Goal: Transaction & Acquisition: Purchase product/service

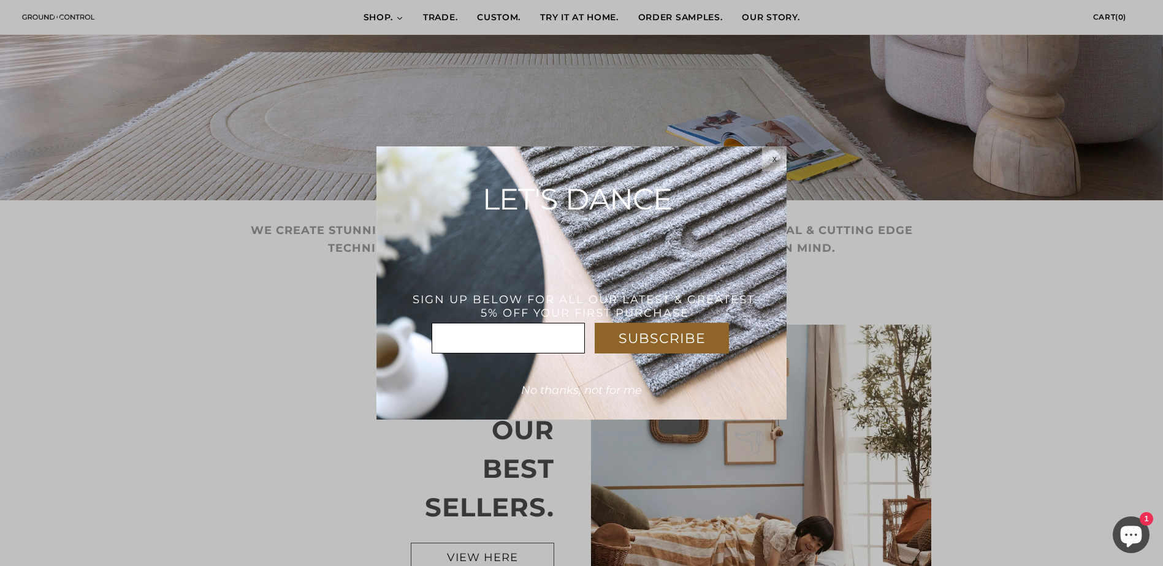
scroll to position [414, 0]
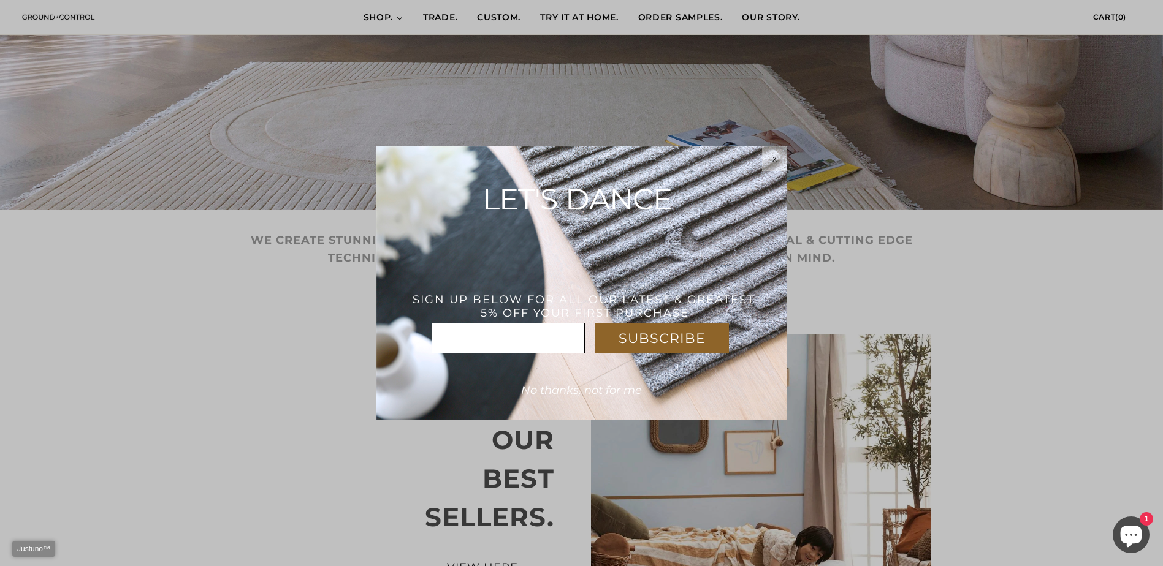
click at [772, 161] on span "x" at bounding box center [774, 159] width 4 height 10
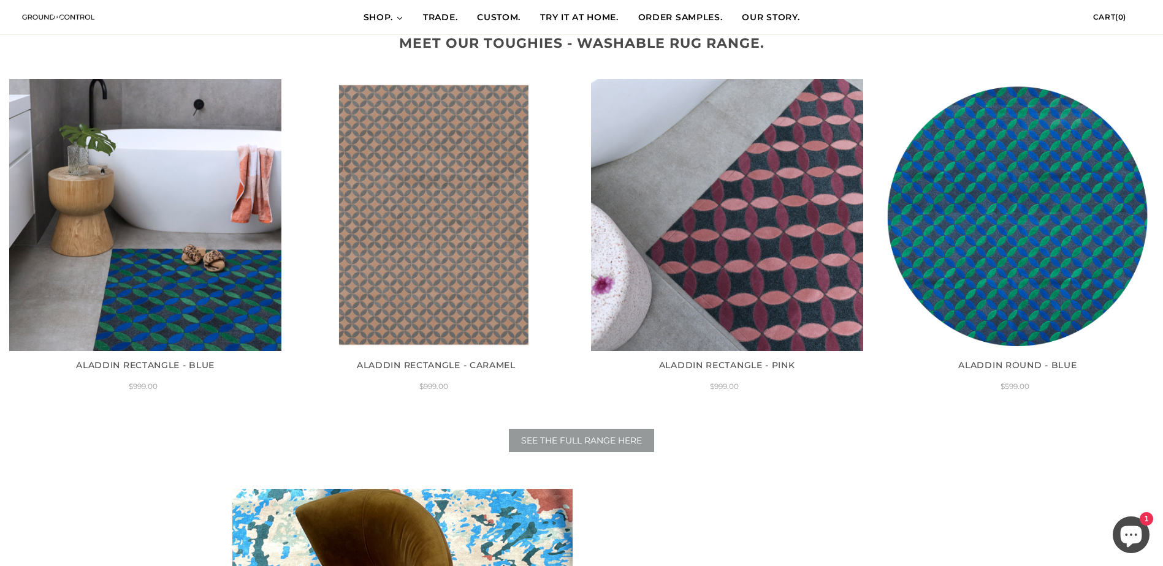
scroll to position [1517, 0]
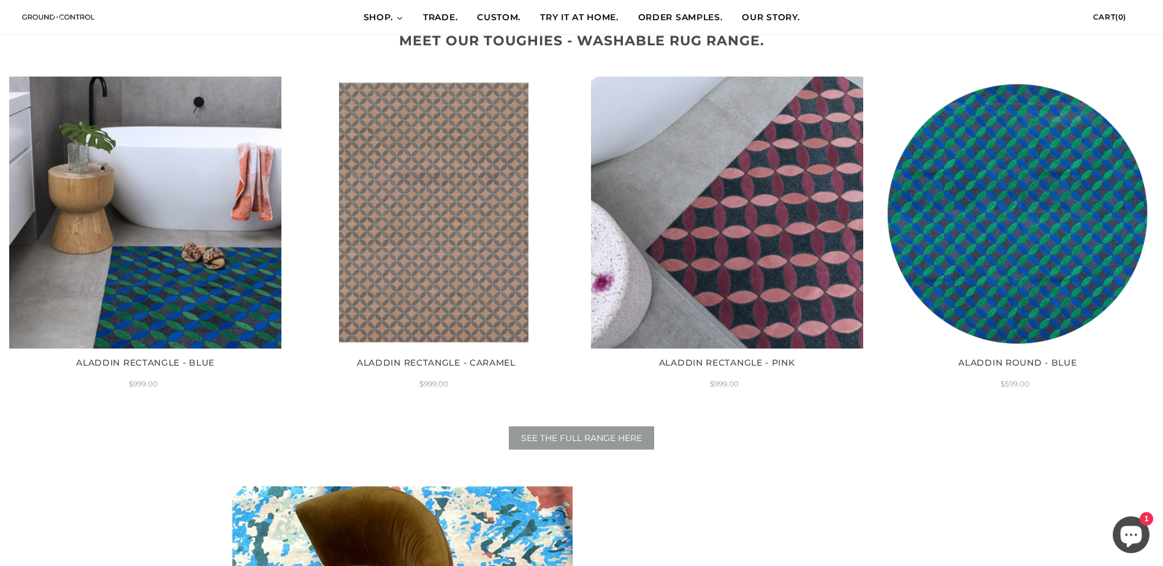
click at [617, 435] on span "SEE THE FULL RANGE HERE" at bounding box center [581, 438] width 121 height 11
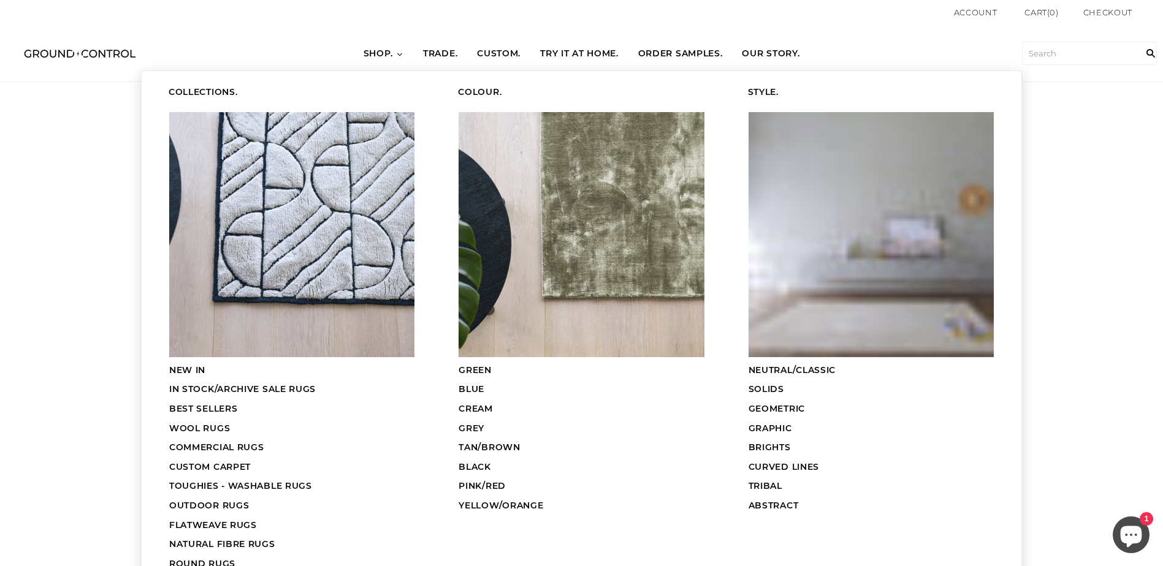
click at [392, 47] on link "SHOP." at bounding box center [384, 54] width 60 height 34
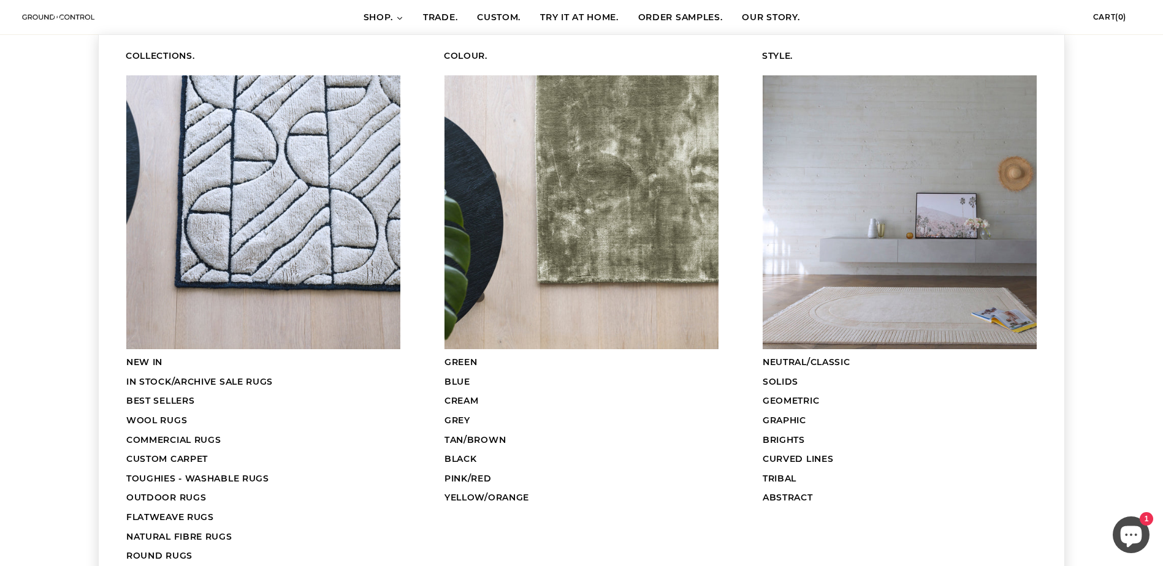
scroll to position [245, 0]
click at [140, 381] on span "IN STOCK/ARCHIVE SALE RUGS" at bounding box center [199, 381] width 146 height 11
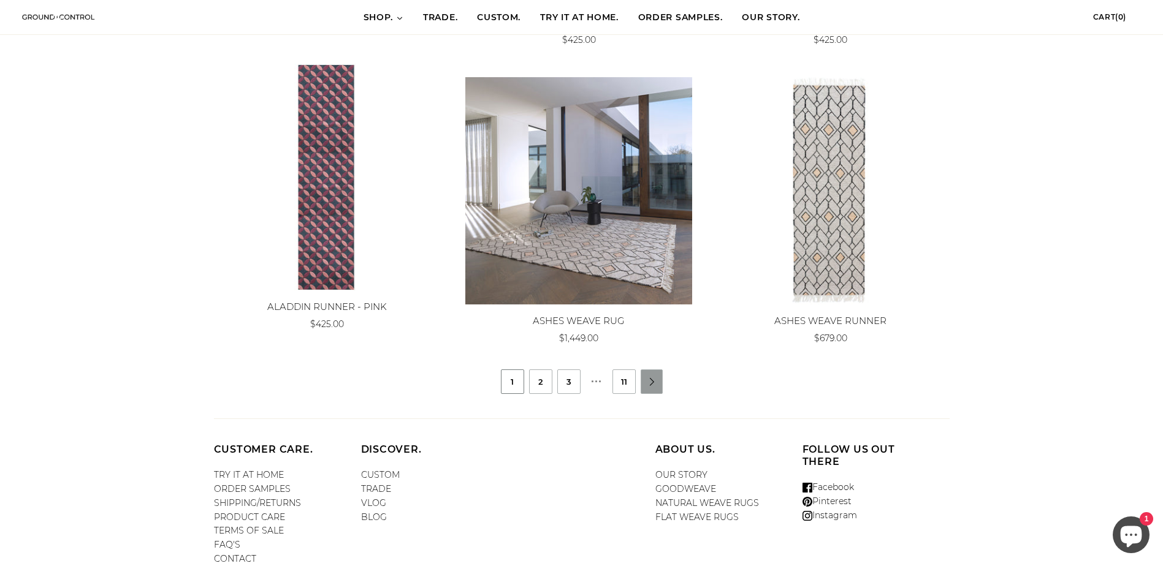
scroll to position [1147, 0]
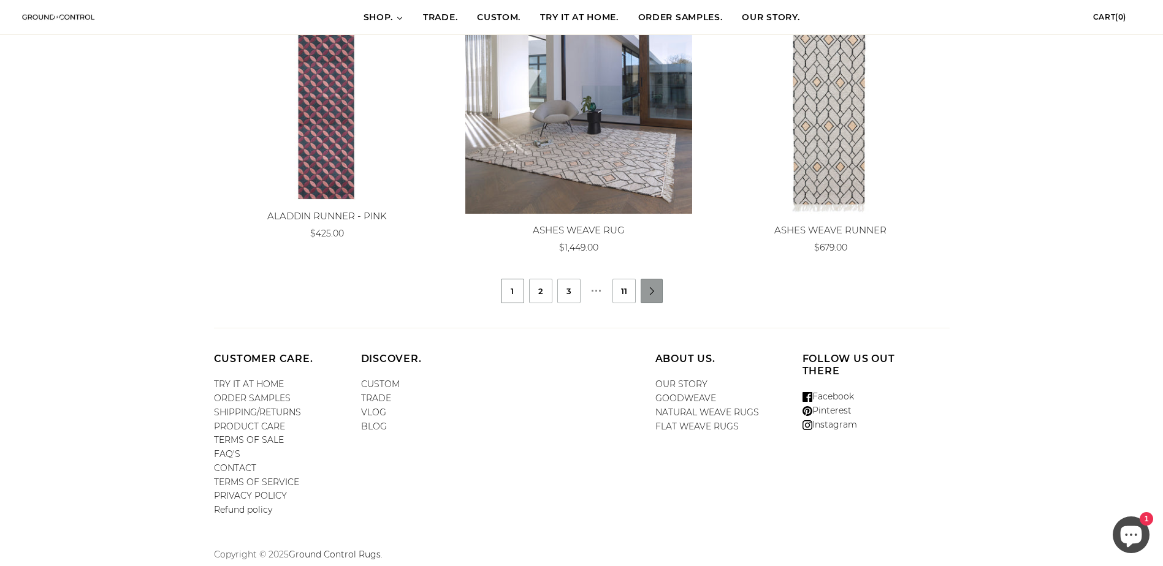
click at [653, 289] on link "" at bounding box center [652, 291] width 22 height 8
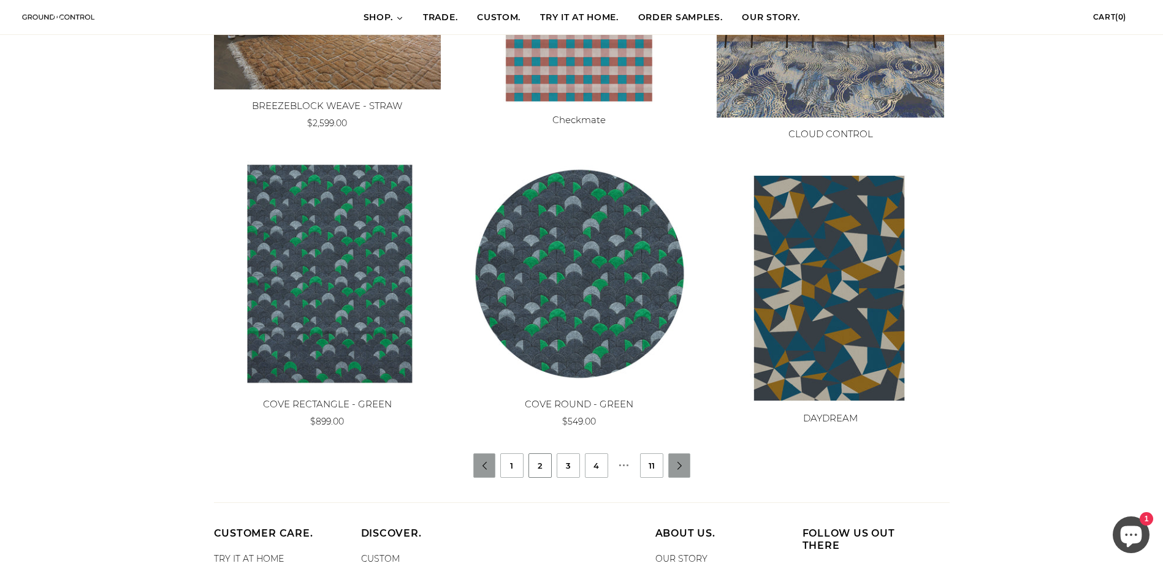
scroll to position [1118, 0]
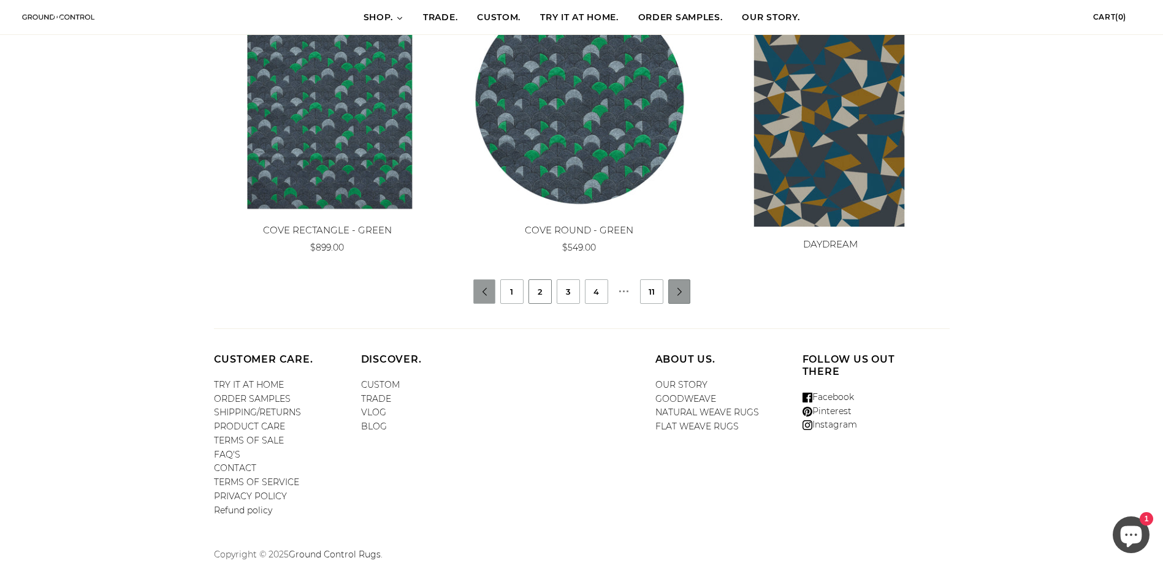
click at [675, 298] on li "" at bounding box center [679, 291] width 22 height 25
click at [680, 294] on link "" at bounding box center [680, 292] width 22 height 8
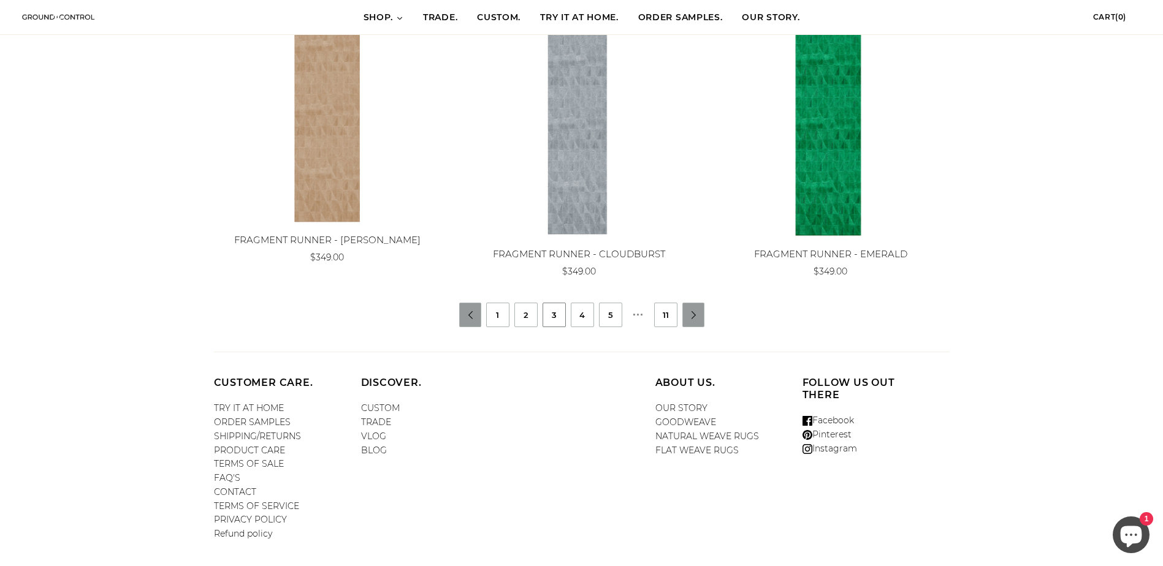
scroll to position [1147, 0]
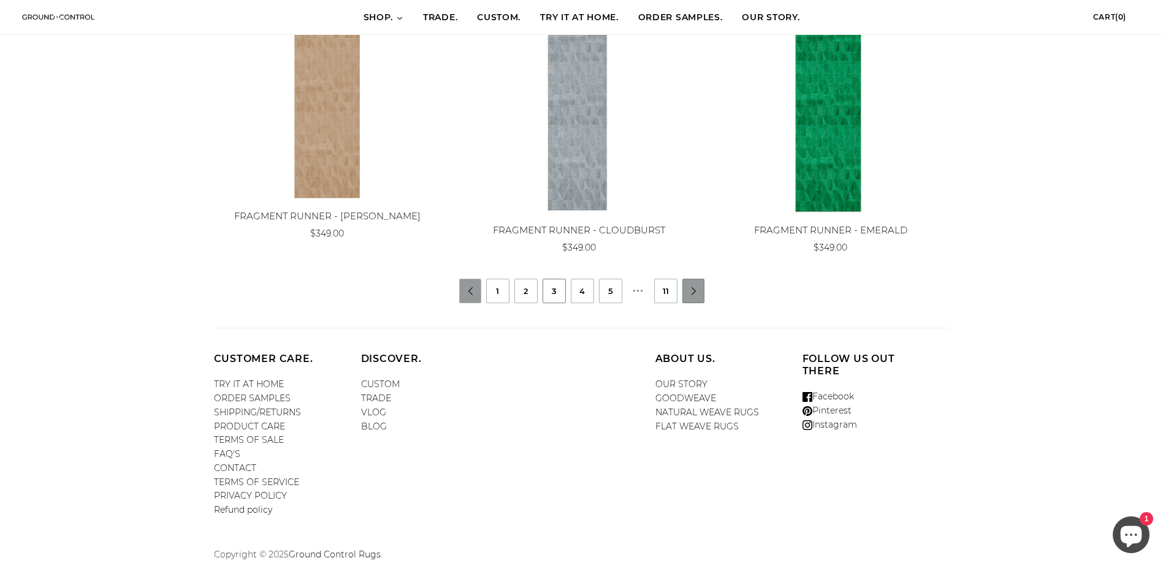
click at [688, 289] on link "" at bounding box center [694, 291] width 22 height 8
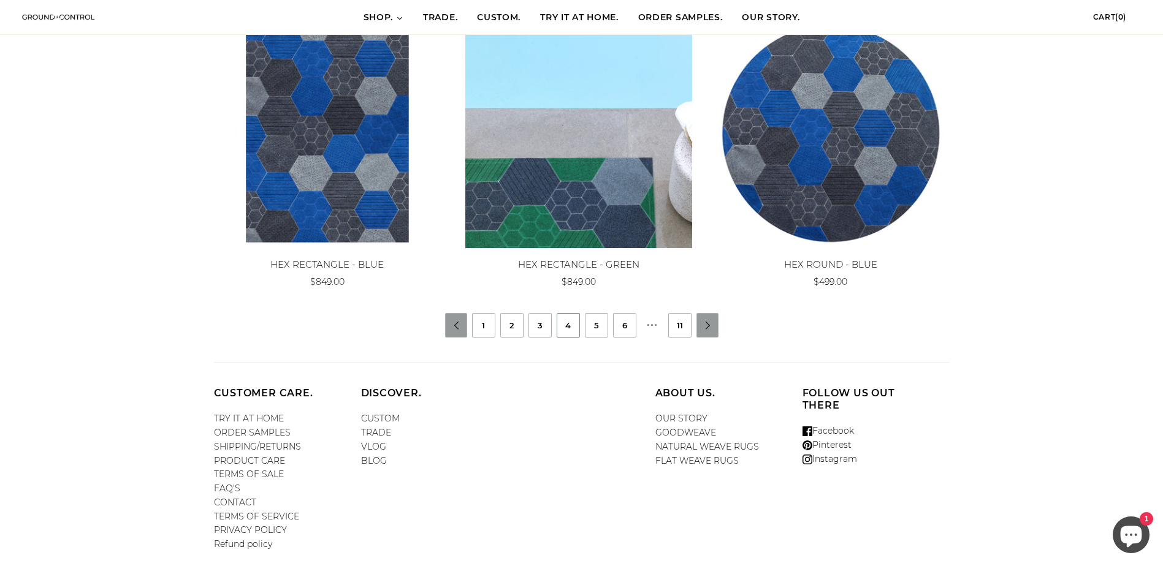
scroll to position [1147, 0]
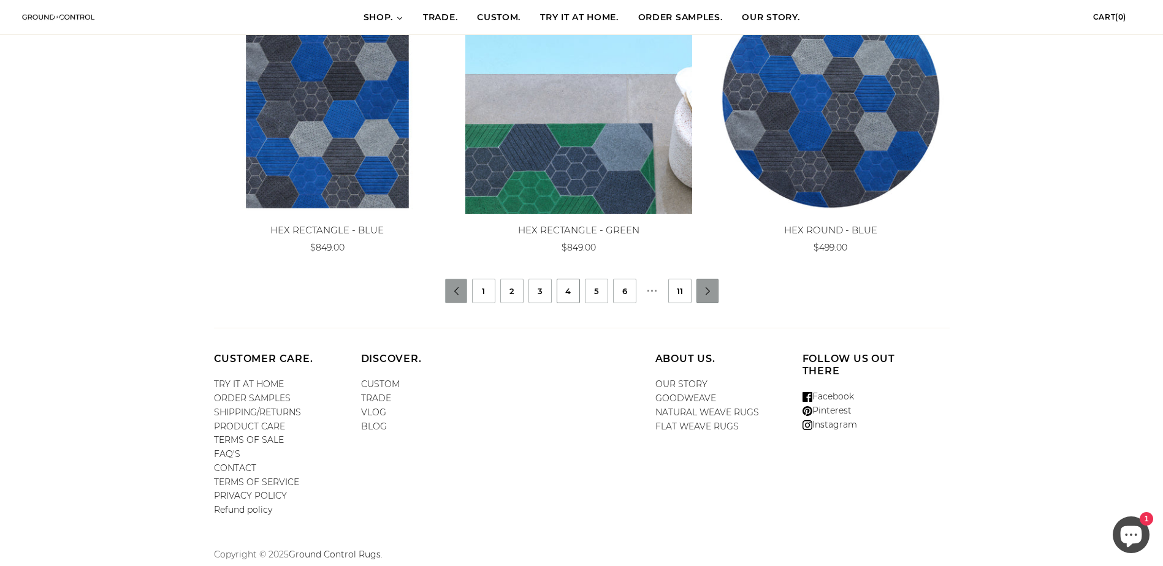
click at [705, 290] on link "" at bounding box center [708, 291] width 22 height 8
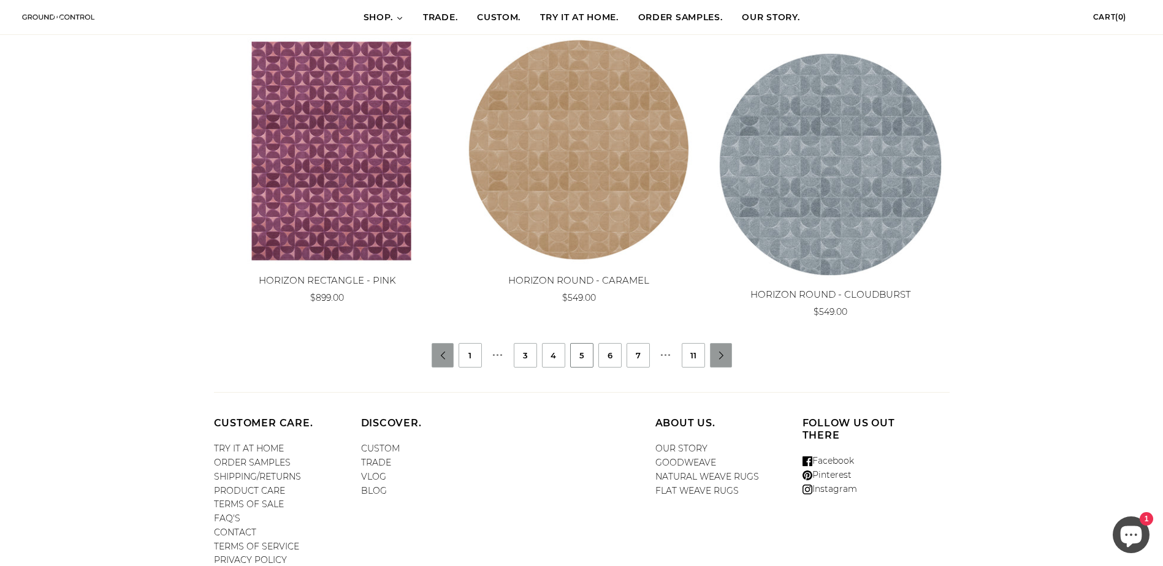
scroll to position [1147, 0]
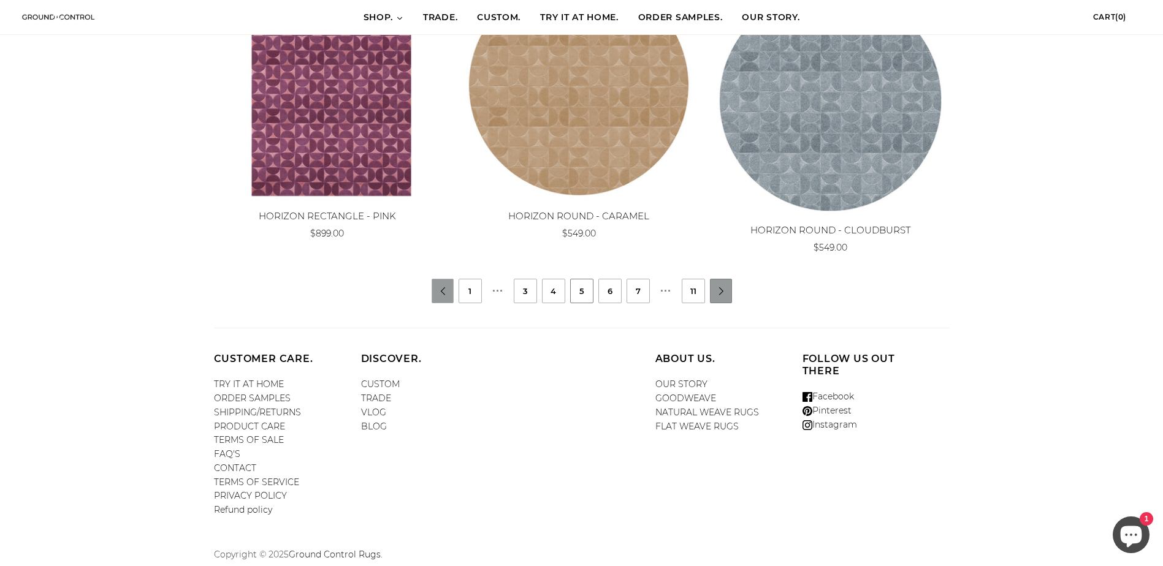
click at [722, 290] on link "" at bounding box center [721, 291] width 22 height 8
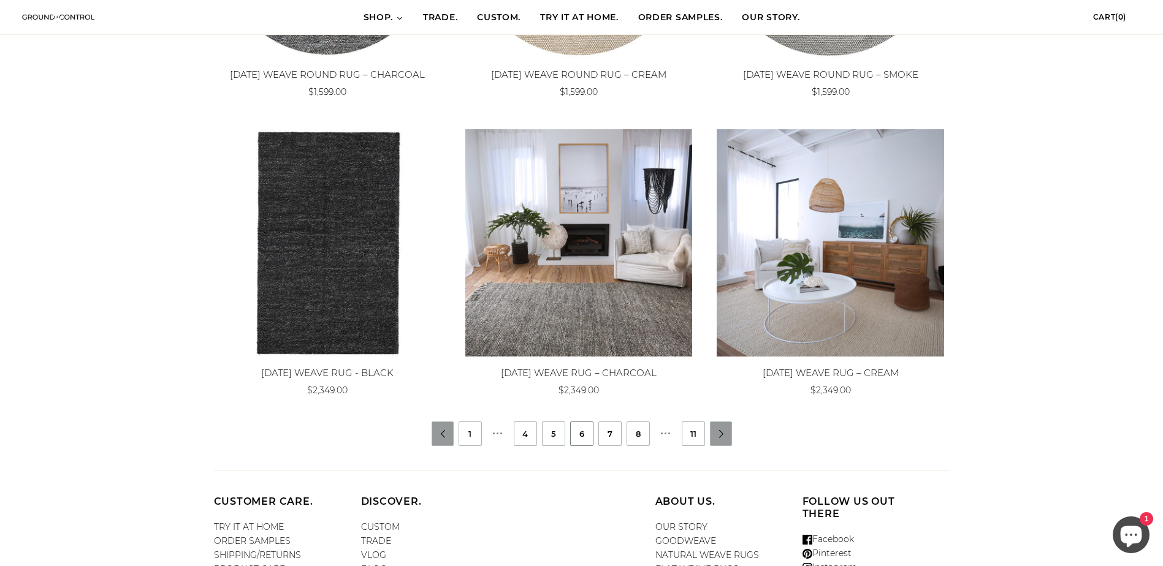
scroll to position [1147, 0]
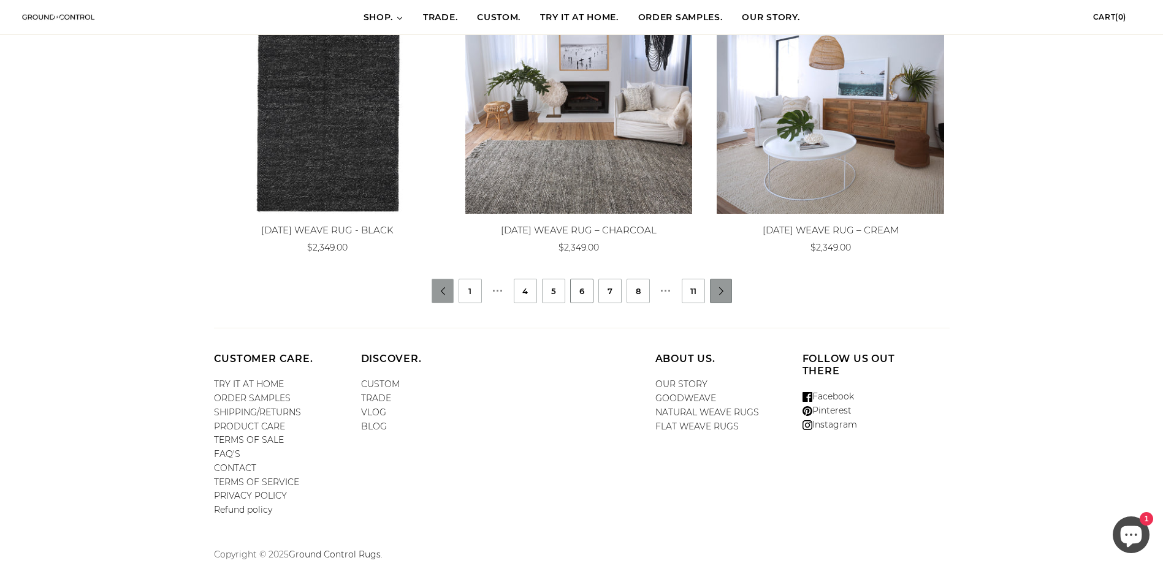
click at [726, 290] on link "" at bounding box center [721, 291] width 22 height 8
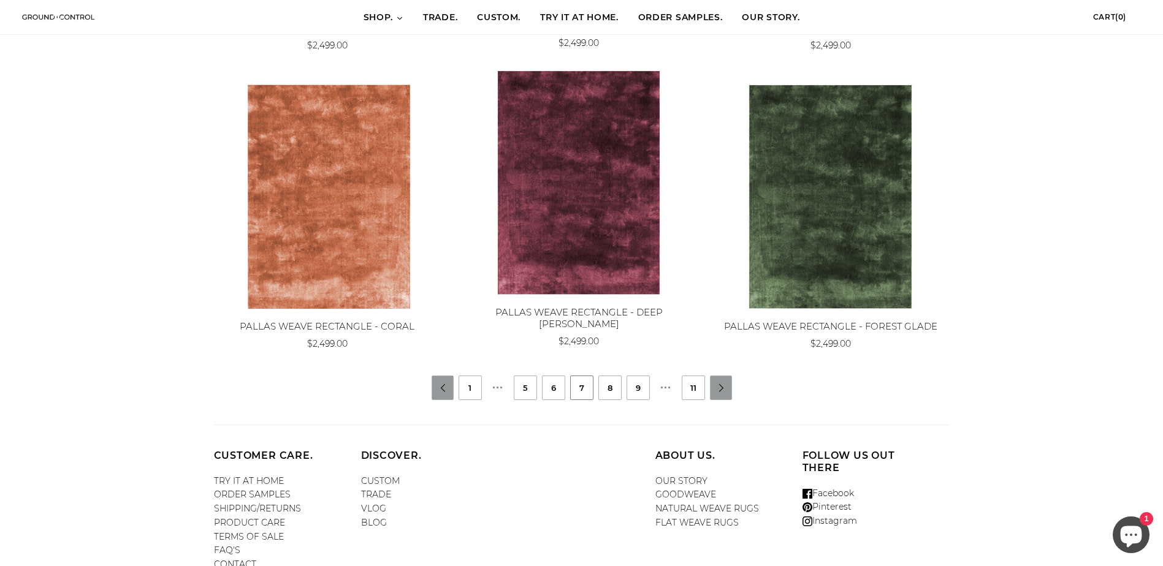
scroll to position [1042, 0]
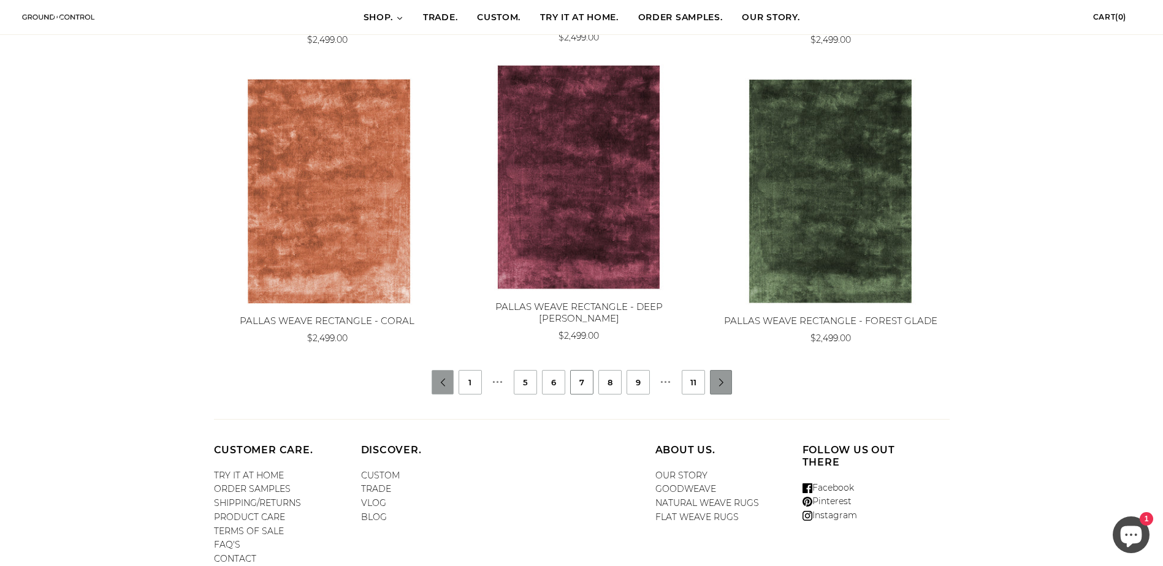
click at [724, 387] on li "" at bounding box center [721, 382] width 22 height 25
click at [719, 384] on link "" at bounding box center [721, 383] width 22 height 8
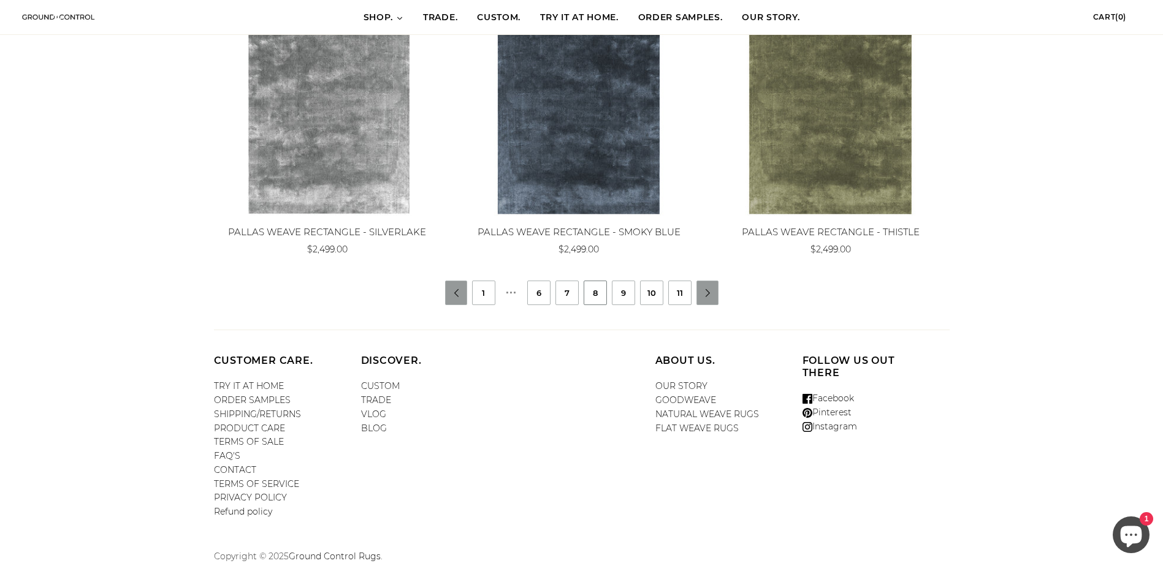
scroll to position [1147, 0]
click at [703, 287] on link "" at bounding box center [708, 291] width 22 height 8
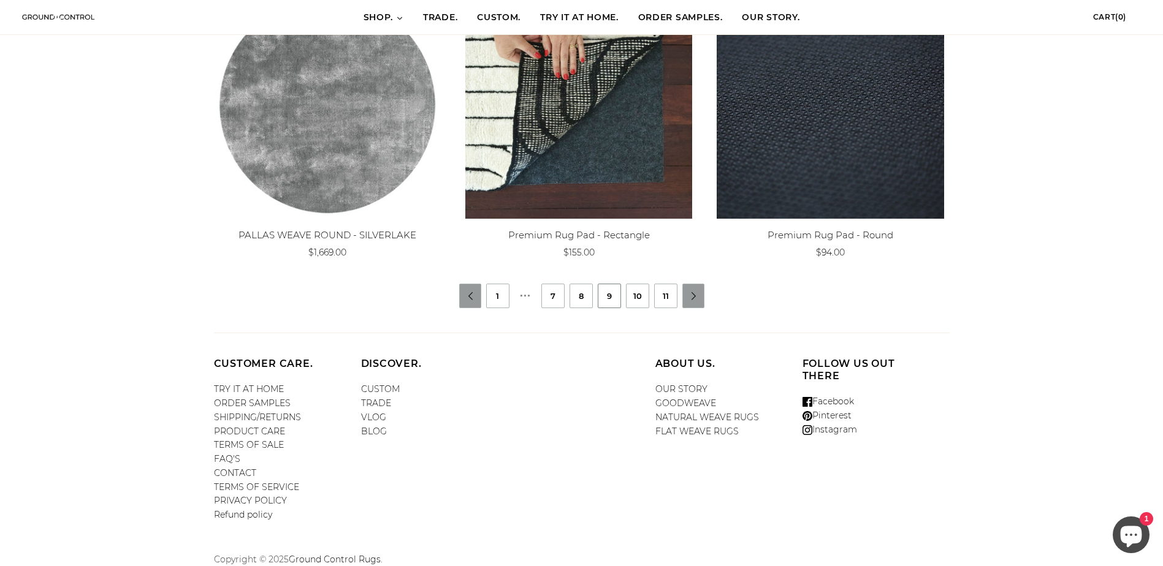
scroll to position [1147, 0]
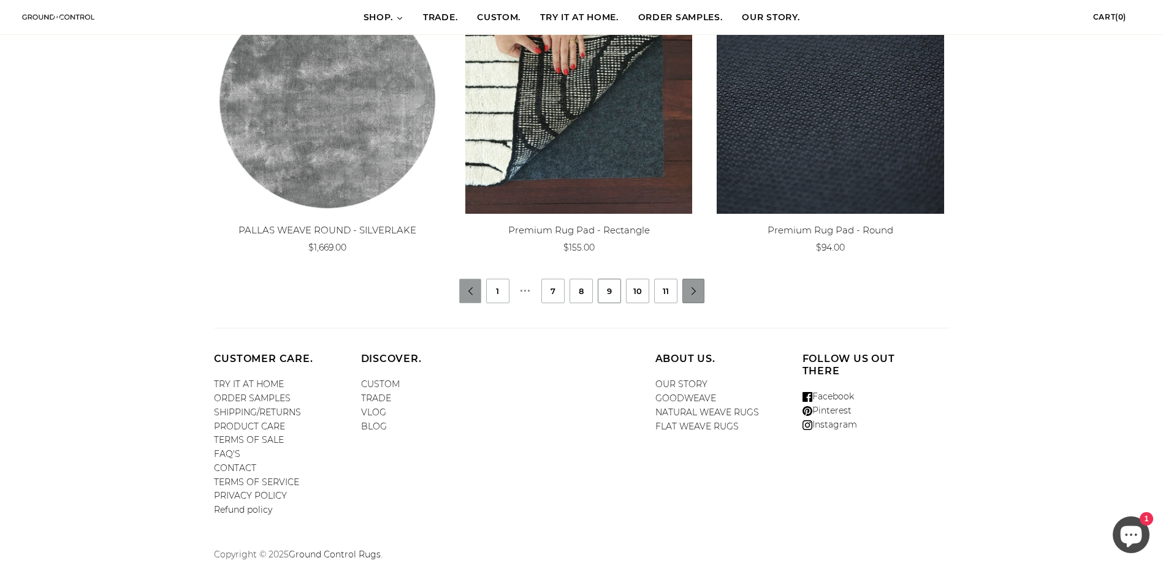
click at [700, 289] on link "" at bounding box center [694, 291] width 22 height 8
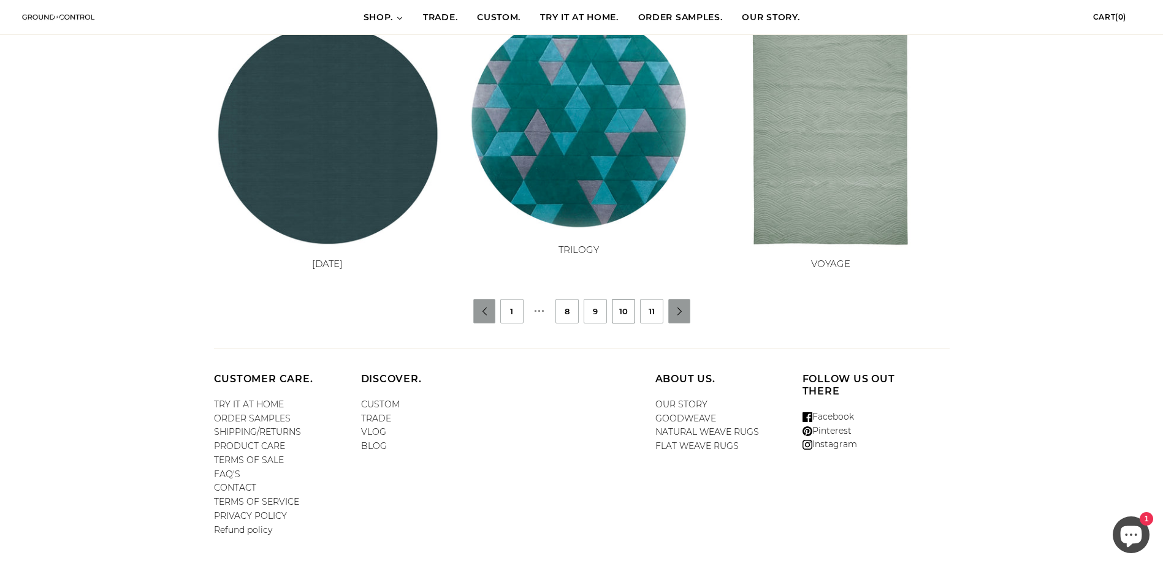
scroll to position [1103, 0]
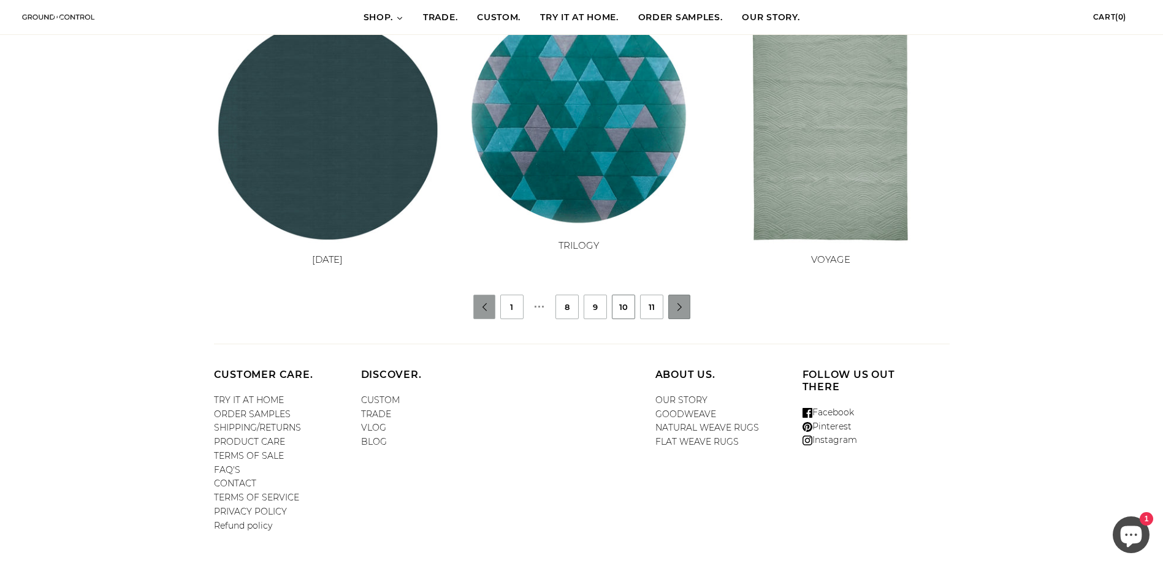
click at [674, 309] on link "" at bounding box center [680, 307] width 22 height 8
